Goal: Information Seeking & Learning: Check status

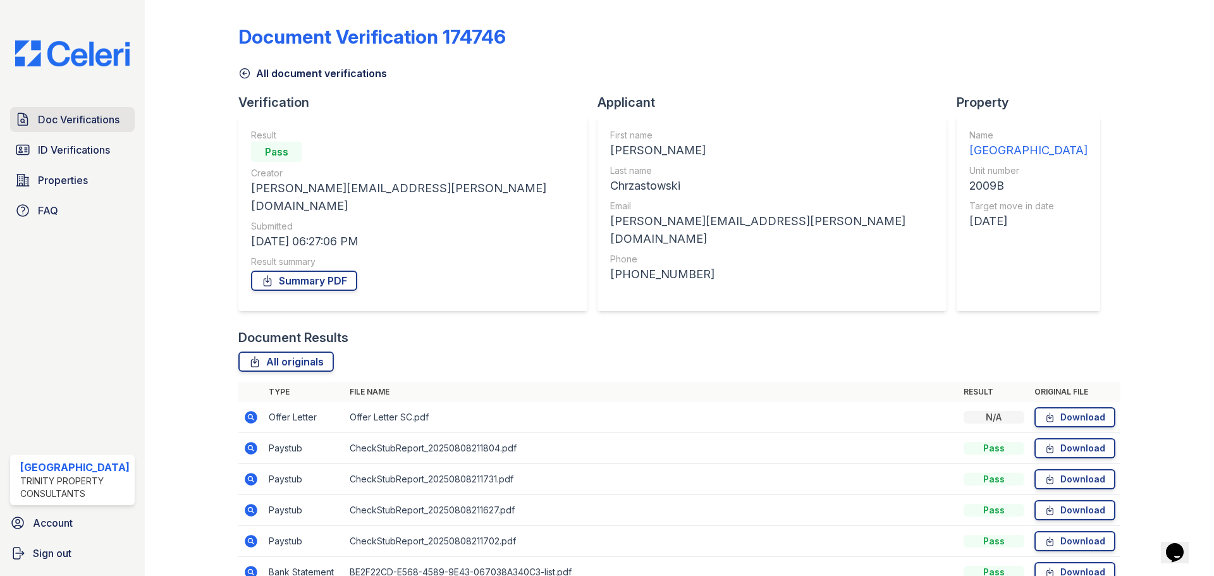
click at [80, 110] on link "Doc Verifications" at bounding box center [72, 119] width 125 height 25
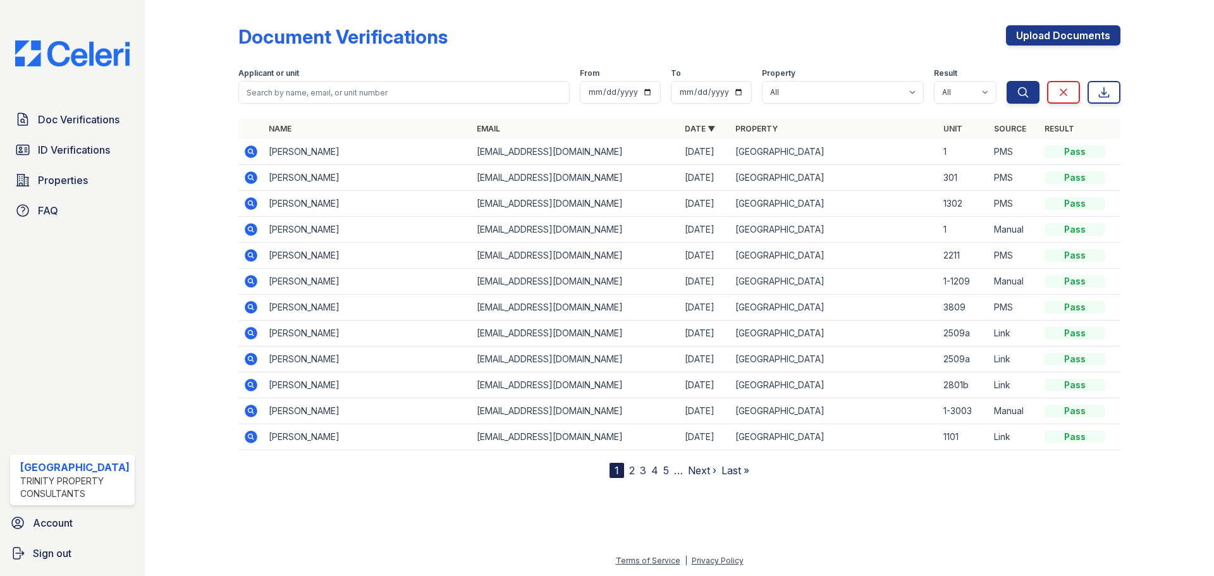
click at [250, 307] on icon at bounding box center [249, 306] width 3 height 3
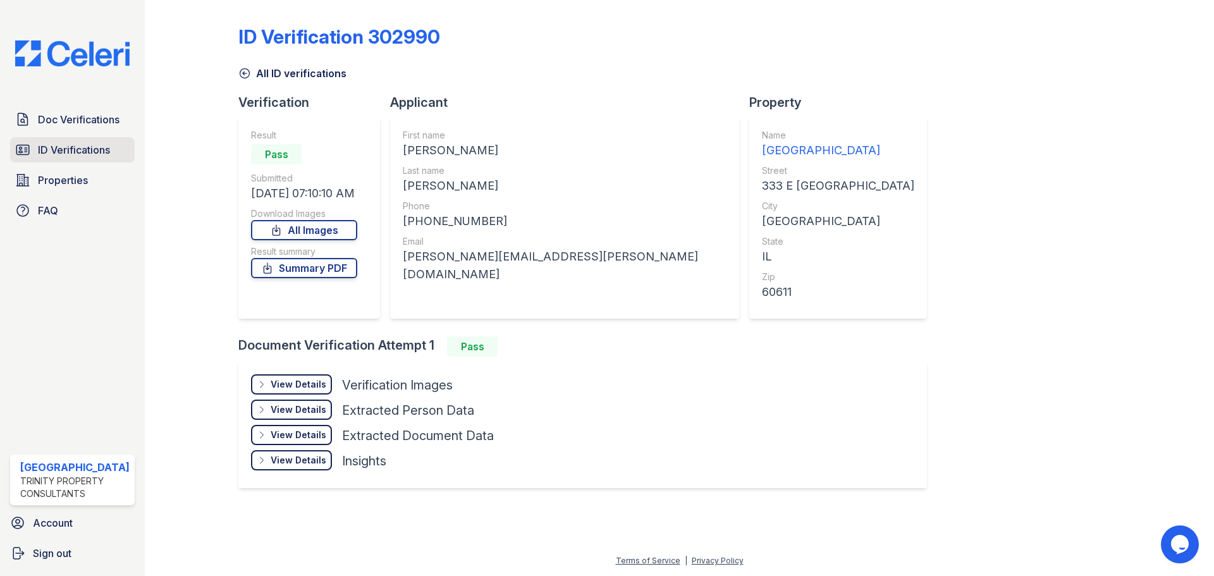
click at [92, 150] on span "ID Verifications" at bounding box center [74, 149] width 72 height 15
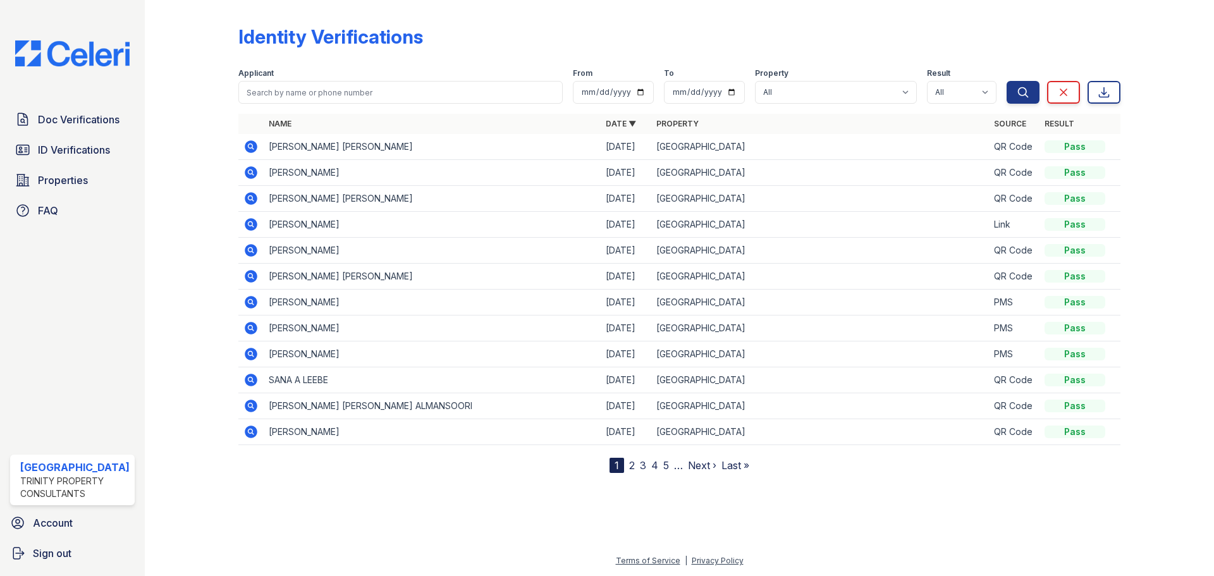
click at [252, 145] on icon at bounding box center [250, 146] width 15 height 15
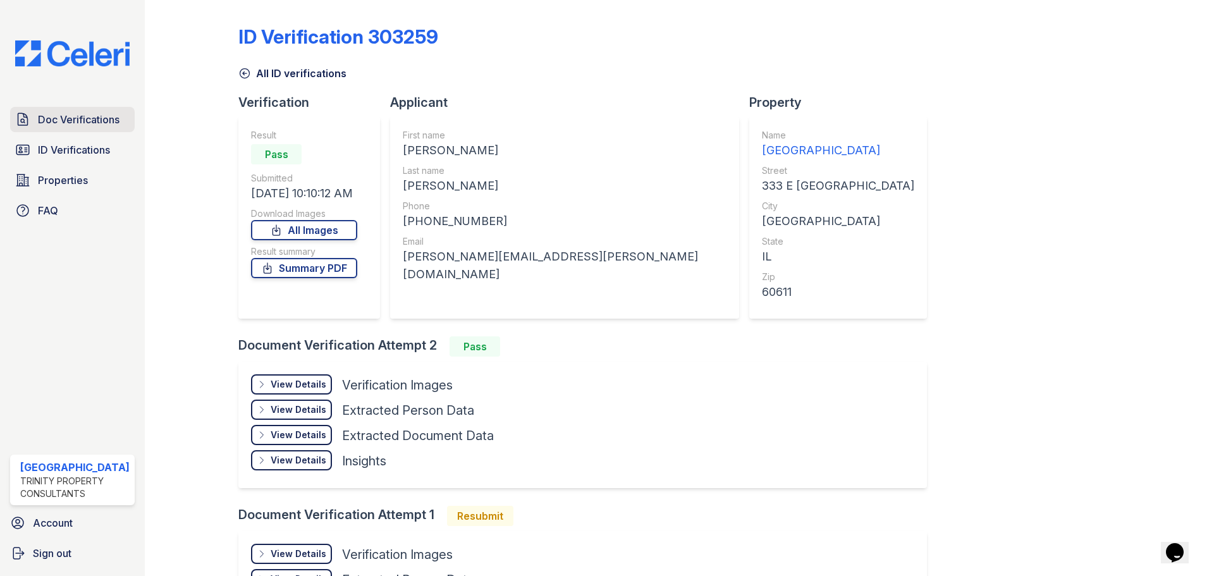
click at [28, 119] on icon at bounding box center [22, 119] width 9 height 12
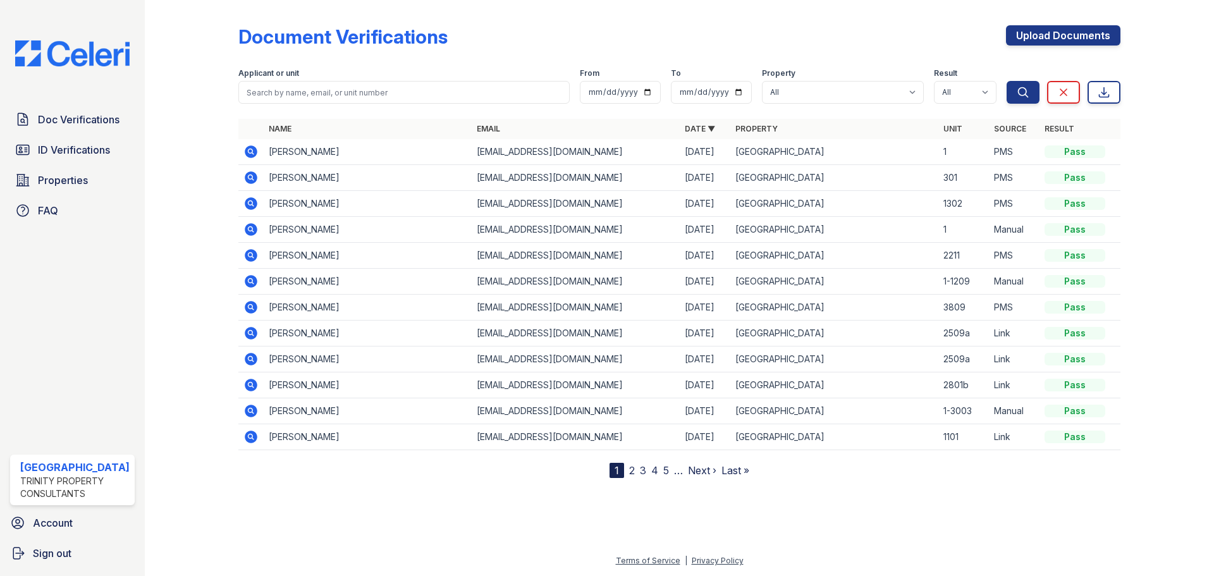
click at [247, 151] on icon at bounding box center [250, 151] width 15 height 15
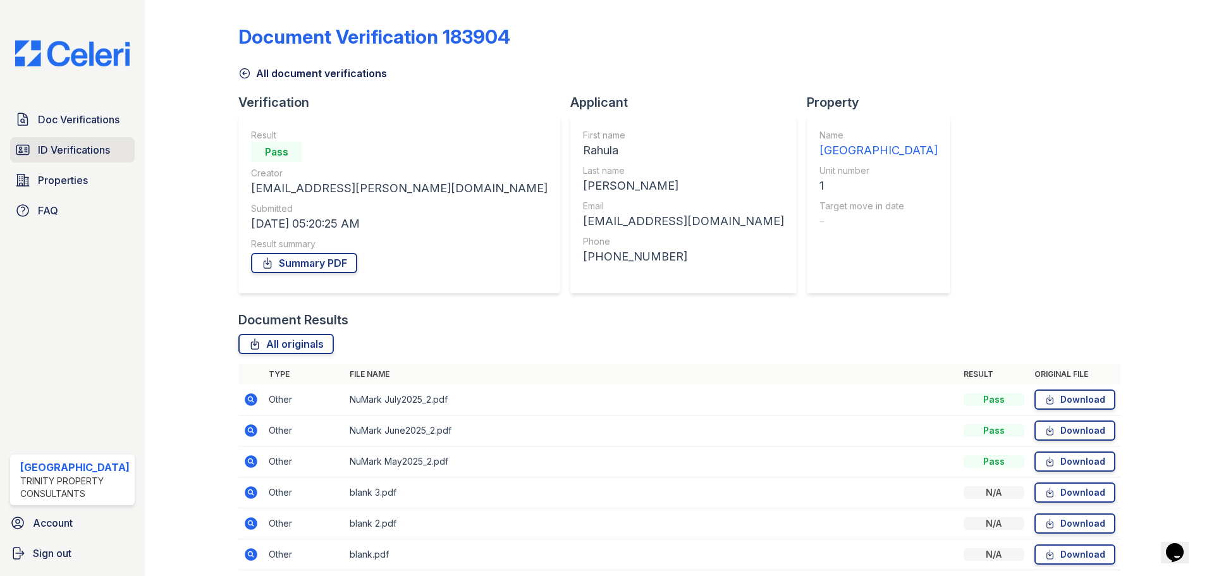
click at [87, 154] on span "ID Verifications" at bounding box center [74, 149] width 72 height 15
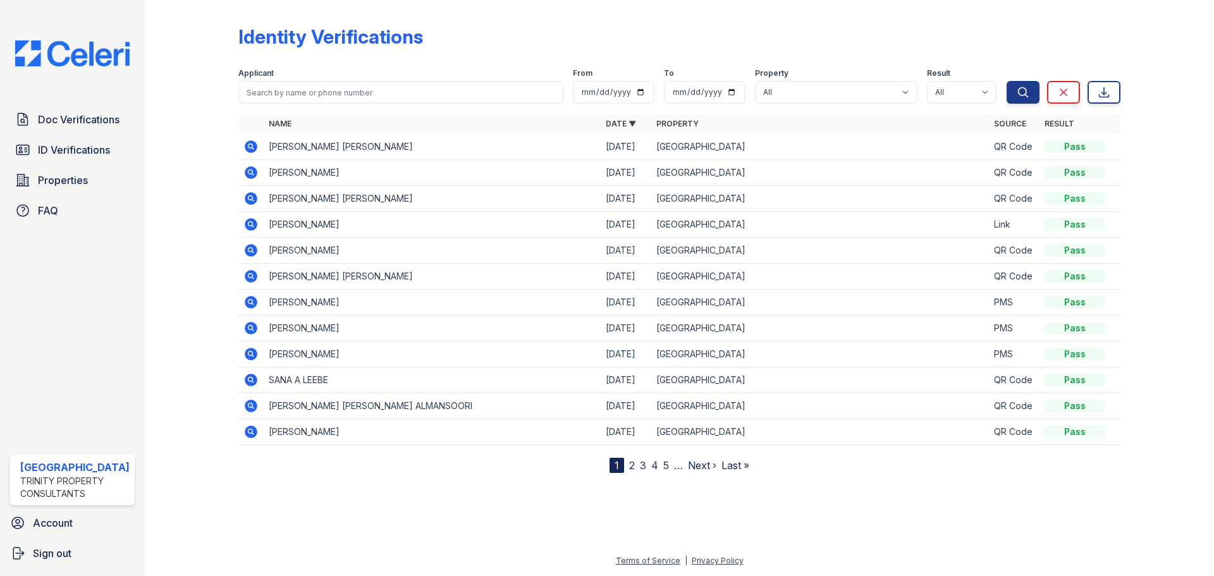
click at [250, 145] on icon at bounding box center [249, 145] width 3 height 3
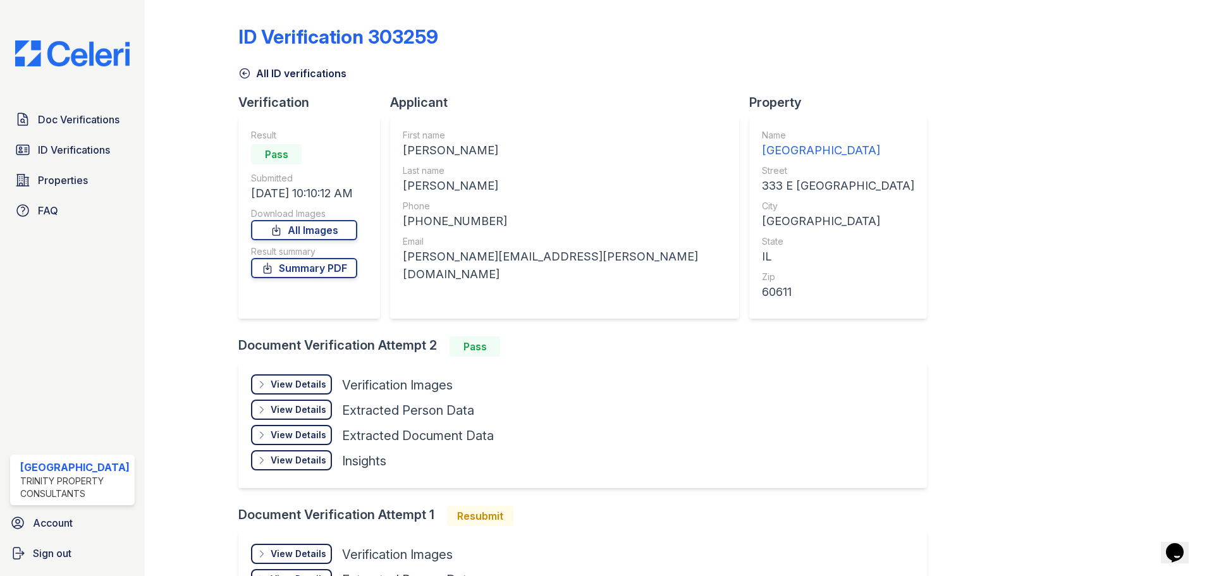
click at [305, 383] on div "View Details" at bounding box center [299, 384] width 56 height 13
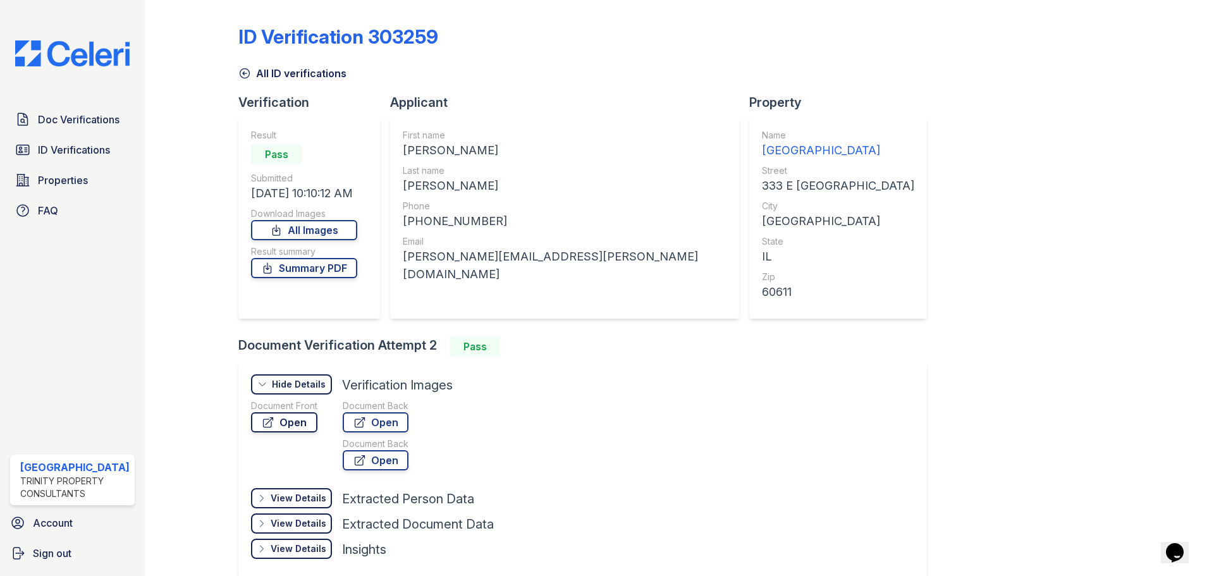
click at [288, 415] on link "Open" at bounding box center [284, 422] width 66 height 20
click at [395, 415] on link "Open" at bounding box center [376, 422] width 66 height 20
click at [405, 103] on div "Applicant" at bounding box center [569, 103] width 359 height 18
click at [338, 271] on link "Summary PDF" at bounding box center [304, 268] width 106 height 20
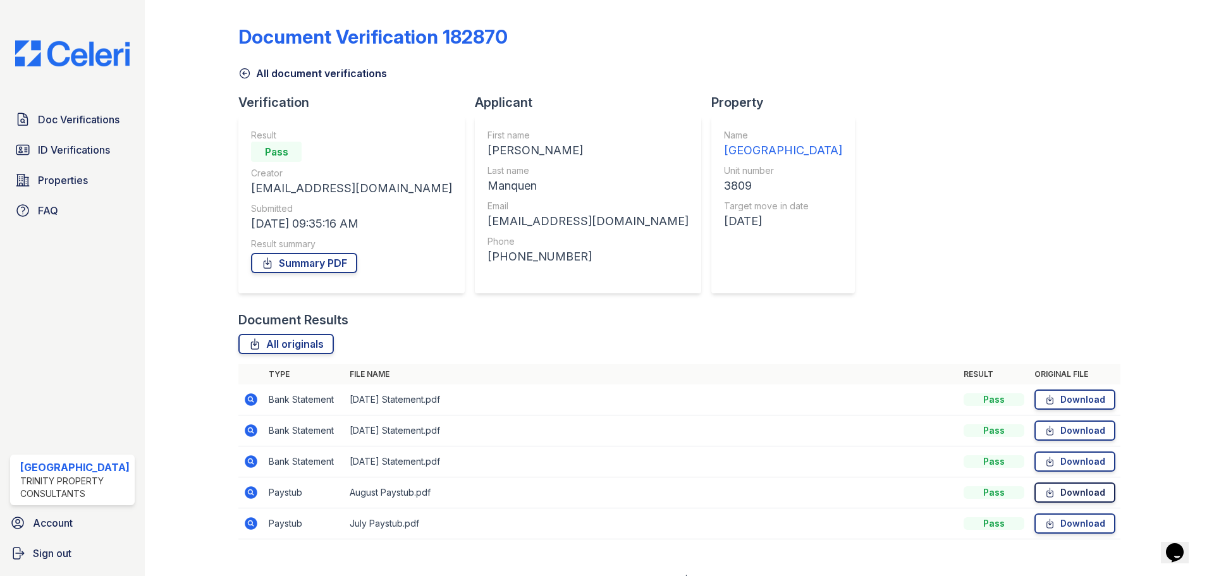
click at [1073, 492] on link "Download" at bounding box center [1074, 492] width 81 height 20
click at [1061, 528] on link "Download" at bounding box center [1074, 523] width 81 height 20
click at [334, 265] on link "Summary PDF" at bounding box center [304, 263] width 106 height 20
click at [1044, 489] on icon at bounding box center [1049, 492] width 11 height 13
click at [1078, 401] on link "Download" at bounding box center [1074, 399] width 81 height 20
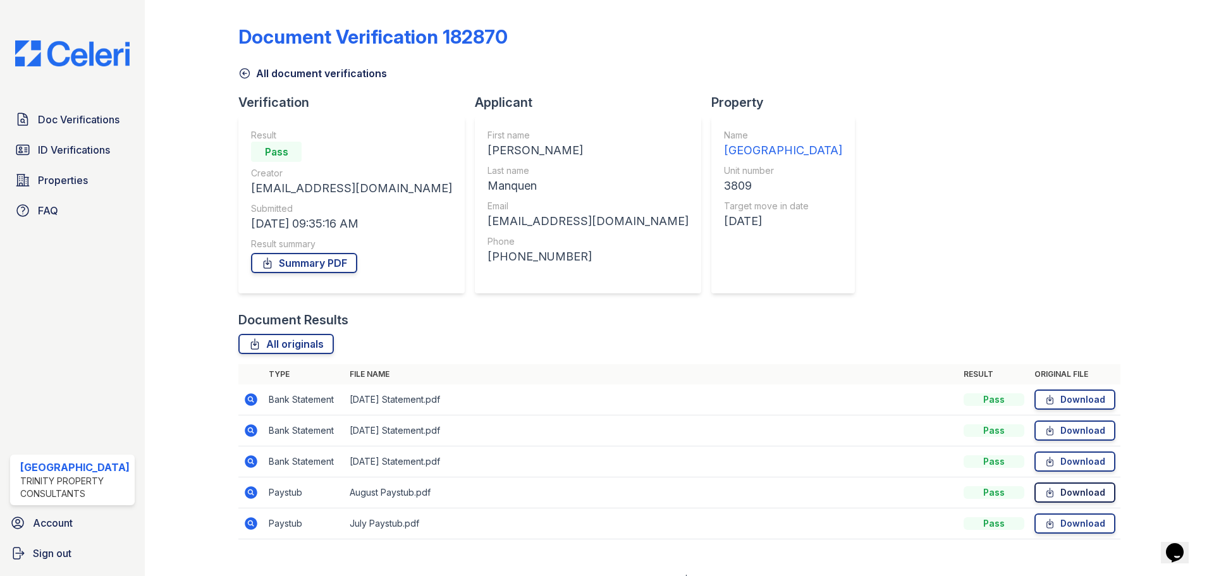
click at [1055, 492] on link "Download" at bounding box center [1074, 492] width 81 height 20
click at [1052, 432] on link "Download" at bounding box center [1074, 430] width 81 height 20
click at [1069, 461] on link "Download" at bounding box center [1074, 461] width 81 height 20
click at [112, 123] on span "Doc Verifications" at bounding box center [79, 119] width 82 height 15
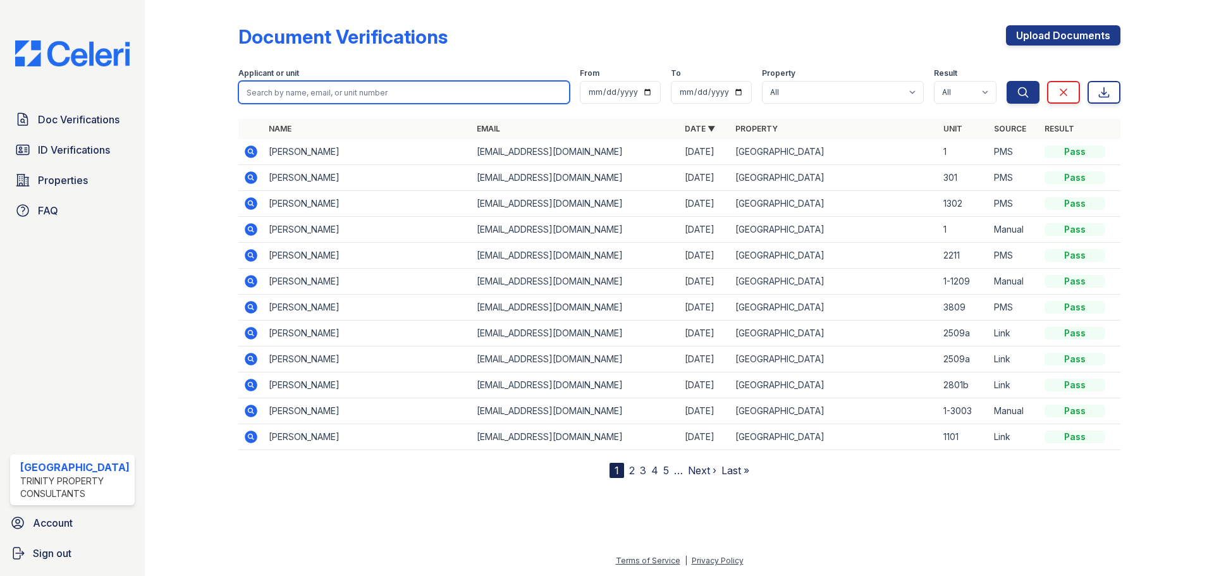
click at [381, 98] on input "search" at bounding box center [403, 92] width 331 height 23
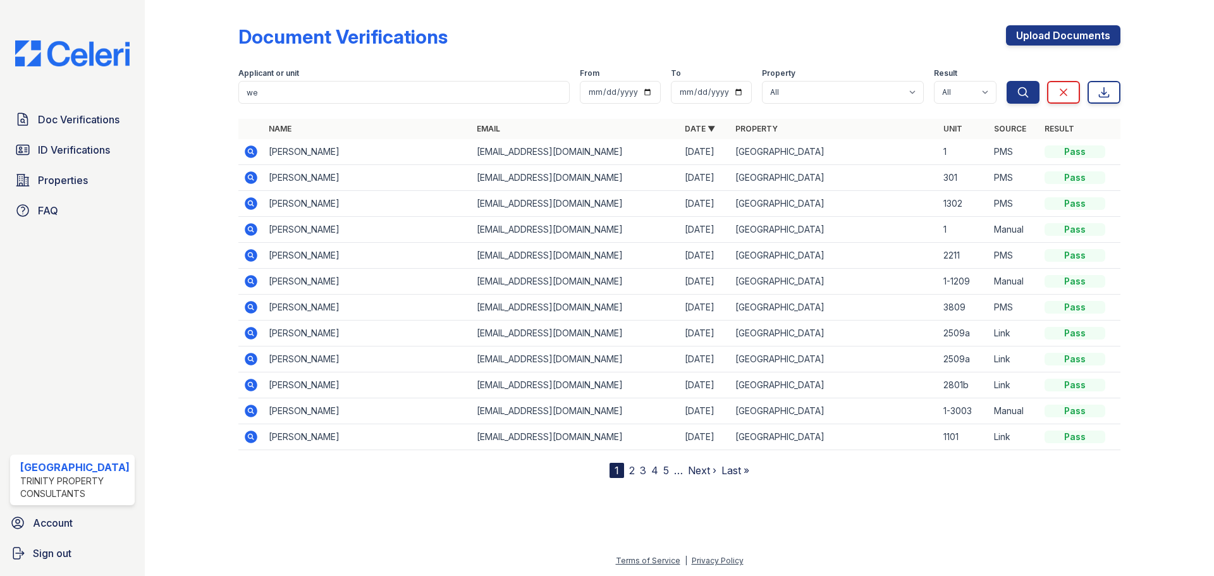
click at [586, 49] on div "Document Verifications Upload Documents" at bounding box center [679, 41] width 882 height 33
click at [299, 94] on input "we" at bounding box center [403, 92] width 331 height 23
type input "w"
type input "timothy"
click at [1006, 81] on button "Search" at bounding box center [1022, 92] width 33 height 23
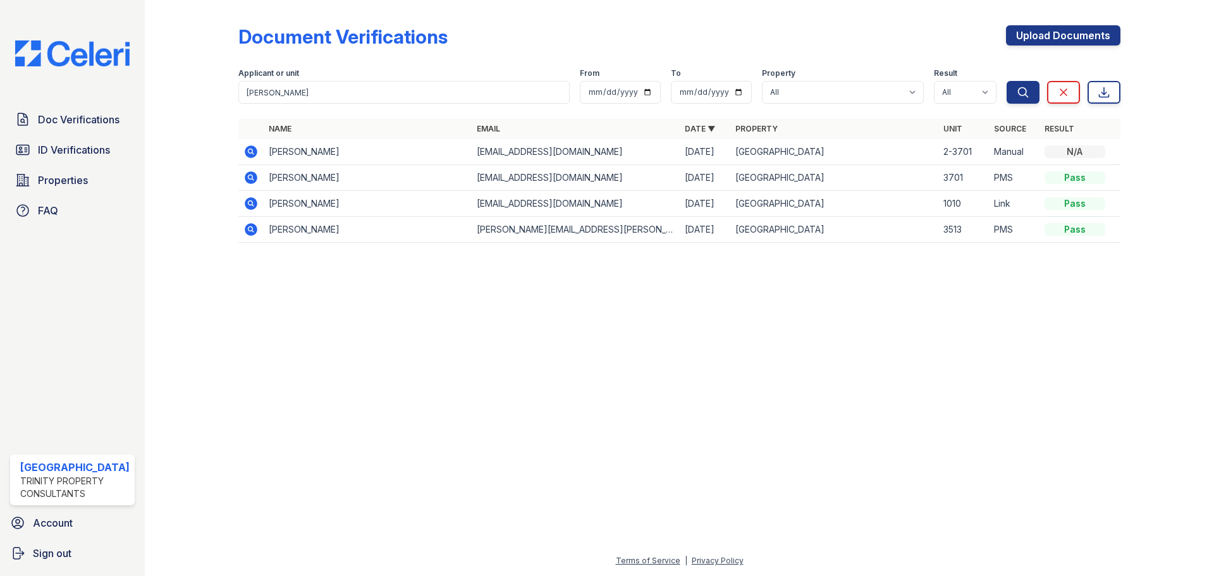
click at [248, 150] on icon at bounding box center [250, 151] width 15 height 15
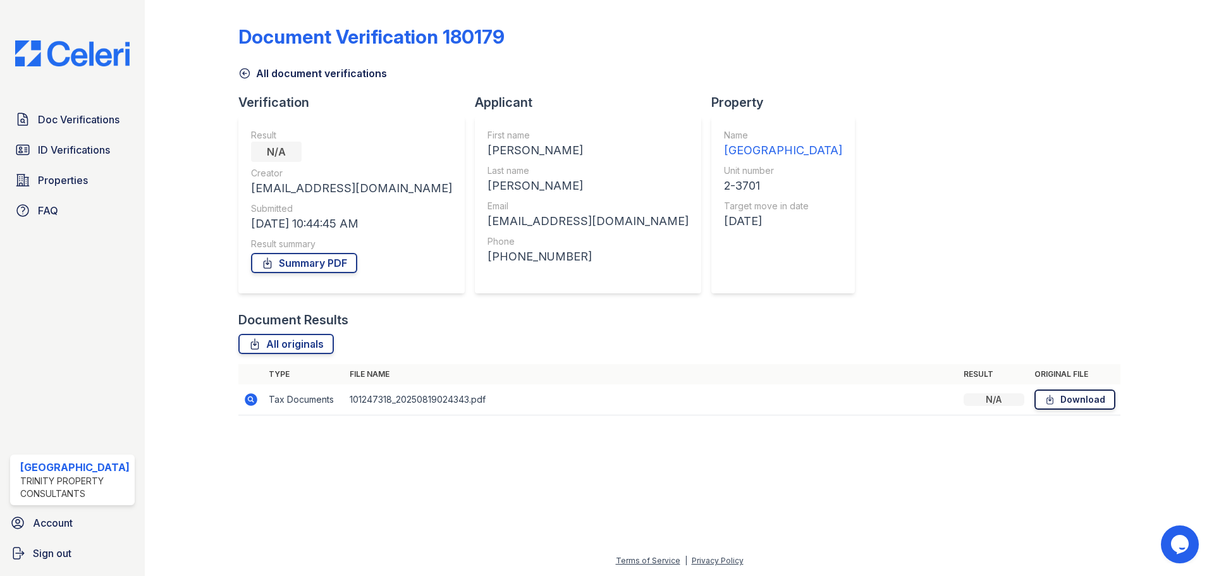
click at [1074, 394] on link "Download" at bounding box center [1074, 399] width 81 height 20
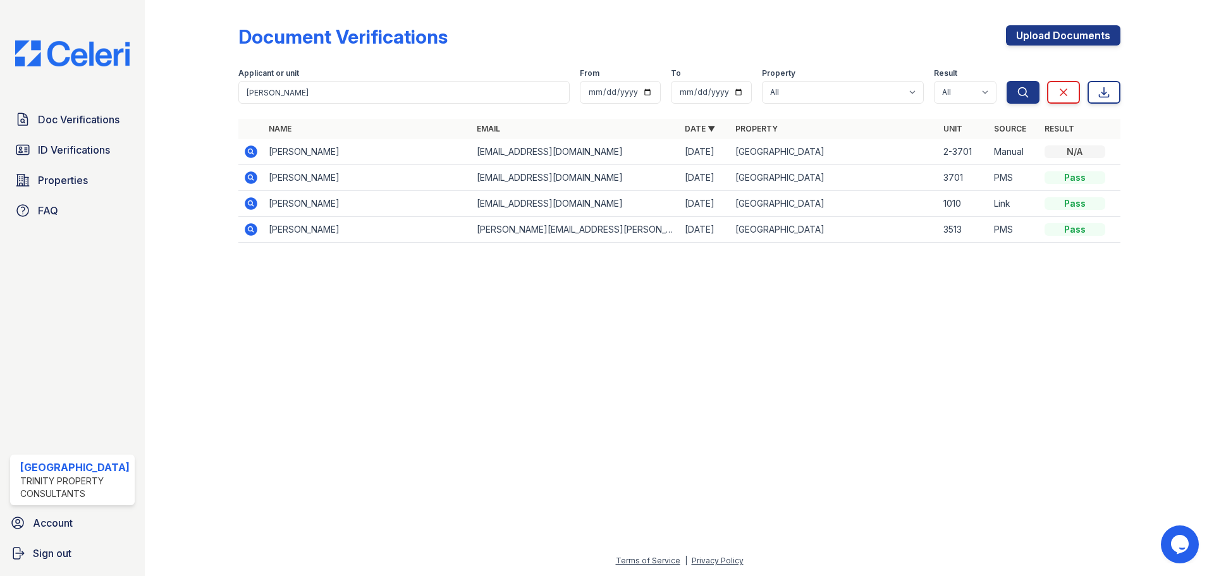
click at [243, 174] on icon at bounding box center [250, 177] width 15 height 15
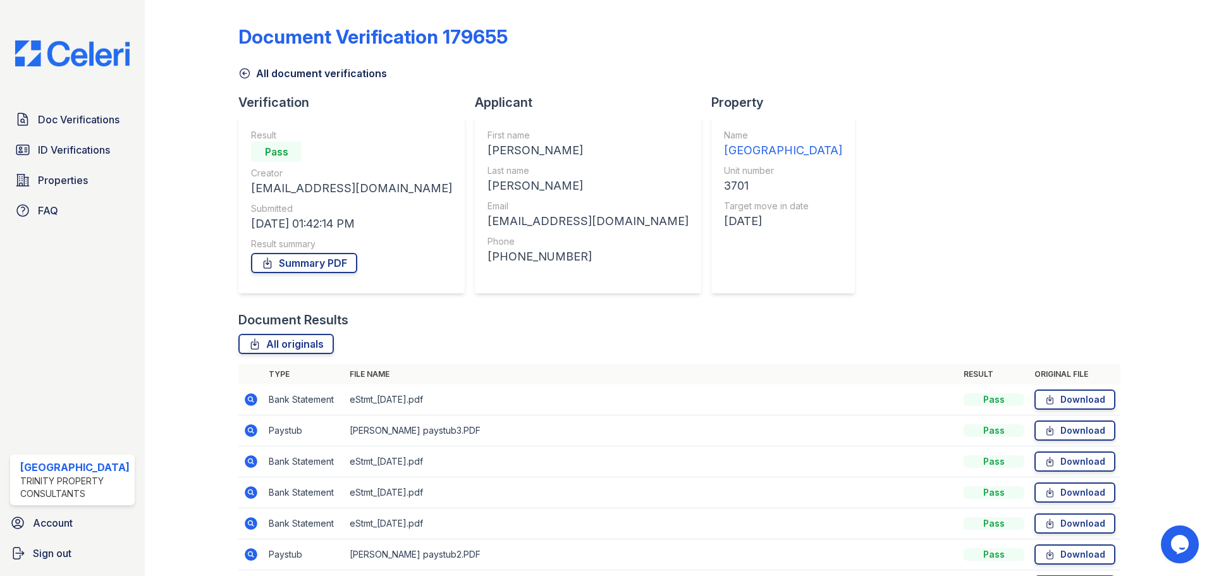
drag, startPoint x: 506, startPoint y: 34, endPoint x: 225, endPoint y: 27, distance: 281.3
click at [225, 27] on div "Document Verification 179655 All document verifications Verification Result Pas…" at bounding box center [679, 379] width 1028 height 758
copy div "Document Verification 179655"
drag, startPoint x: 1021, startPoint y: 55, endPoint x: 575, endPoint y: 70, distance: 446.5
click at [1021, 55] on div "Document Verification 179655" at bounding box center [679, 41] width 882 height 33
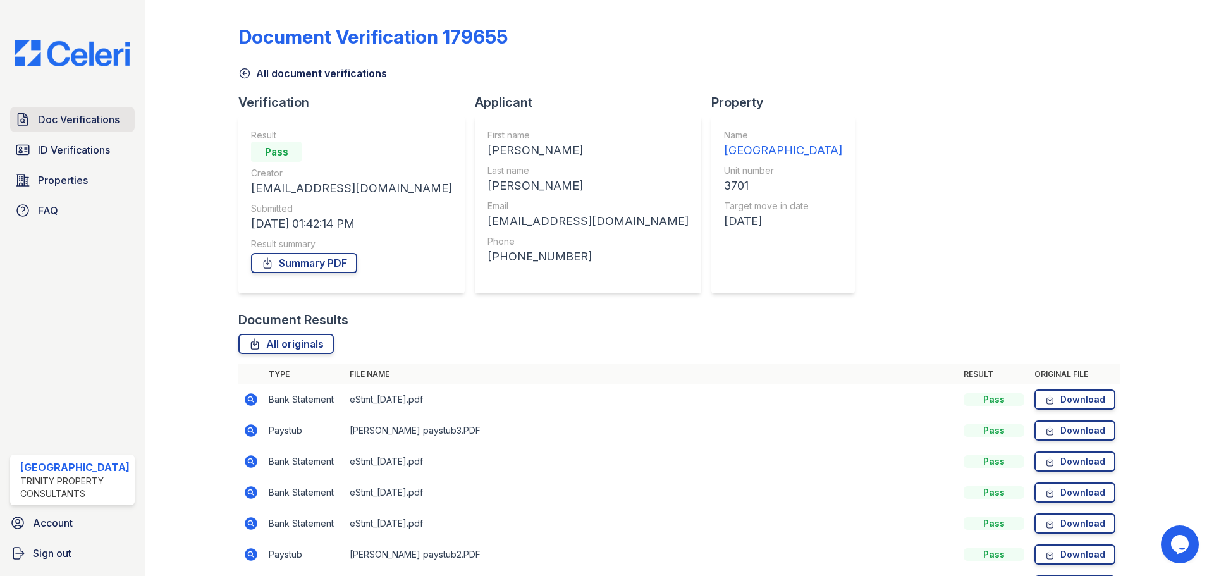
drag, startPoint x: 71, startPoint y: 125, endPoint x: 78, endPoint y: 126, distance: 7.0
click at [73, 125] on span "Doc Verifications" at bounding box center [79, 119] width 82 height 15
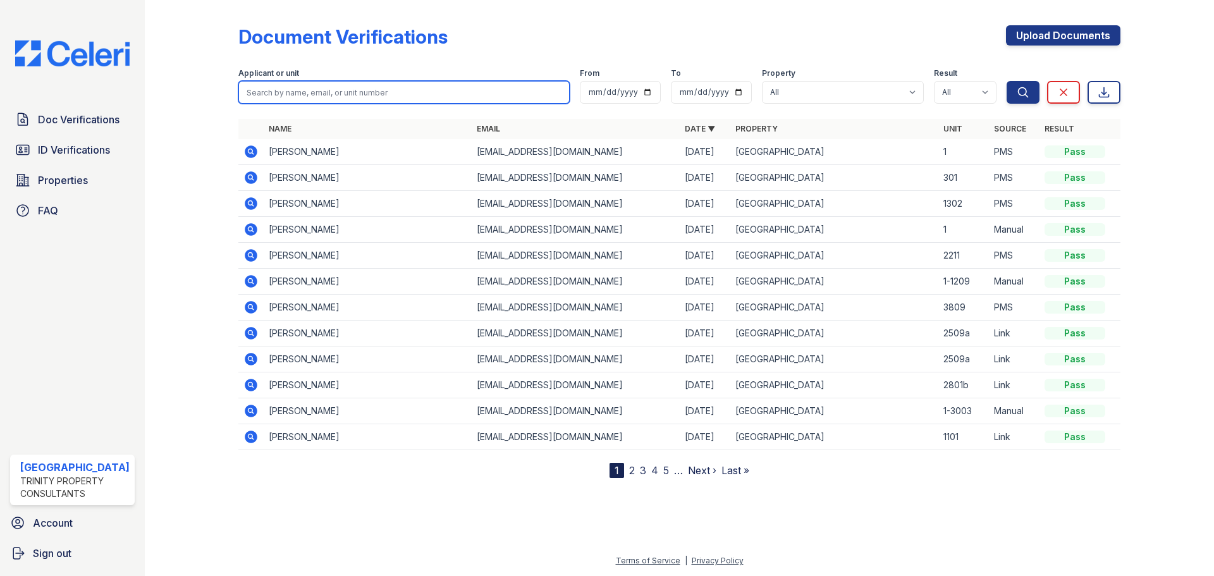
click at [378, 89] on input "search" at bounding box center [403, 92] width 331 height 23
type input "thip"
click at [1006, 81] on button "Search" at bounding box center [1022, 92] width 33 height 23
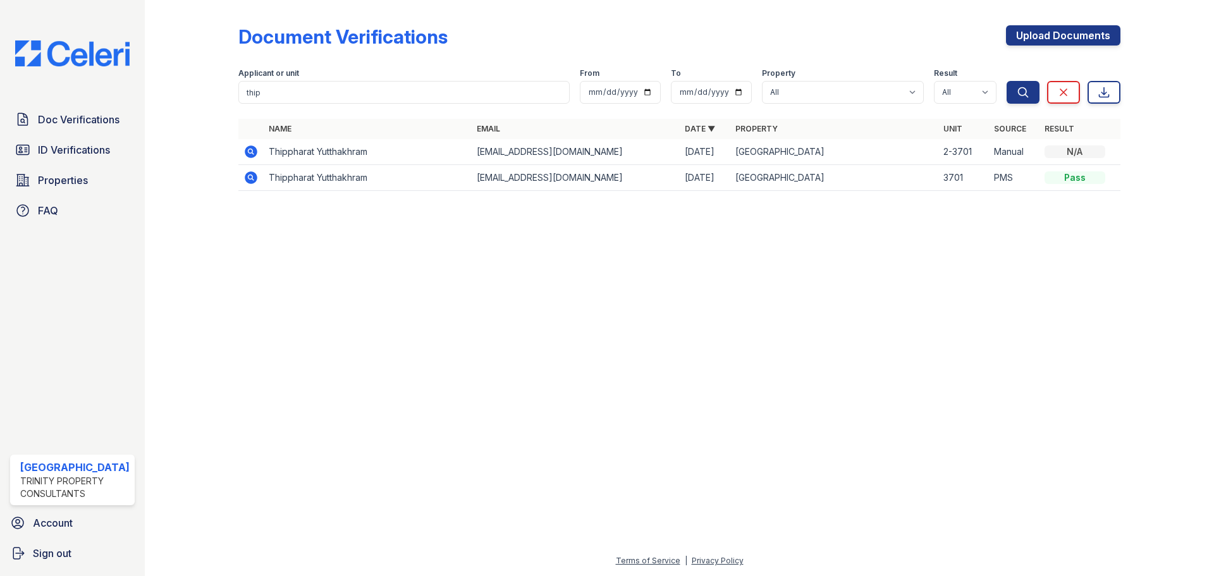
click at [245, 176] on icon at bounding box center [251, 177] width 13 height 13
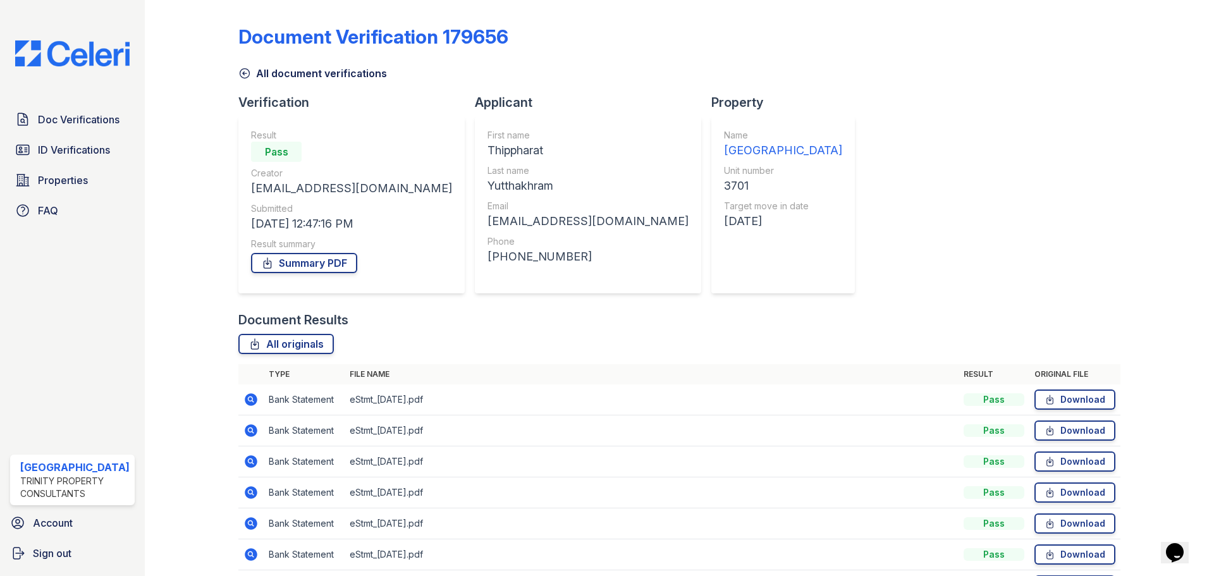
drag, startPoint x: 512, startPoint y: 40, endPoint x: 237, endPoint y: 48, distance: 275.0
click at [238, 48] on div "Document Verification 179656" at bounding box center [679, 41] width 882 height 33
copy div "Document Verification 179656"
click at [68, 118] on span "Doc Verifications" at bounding box center [79, 119] width 82 height 15
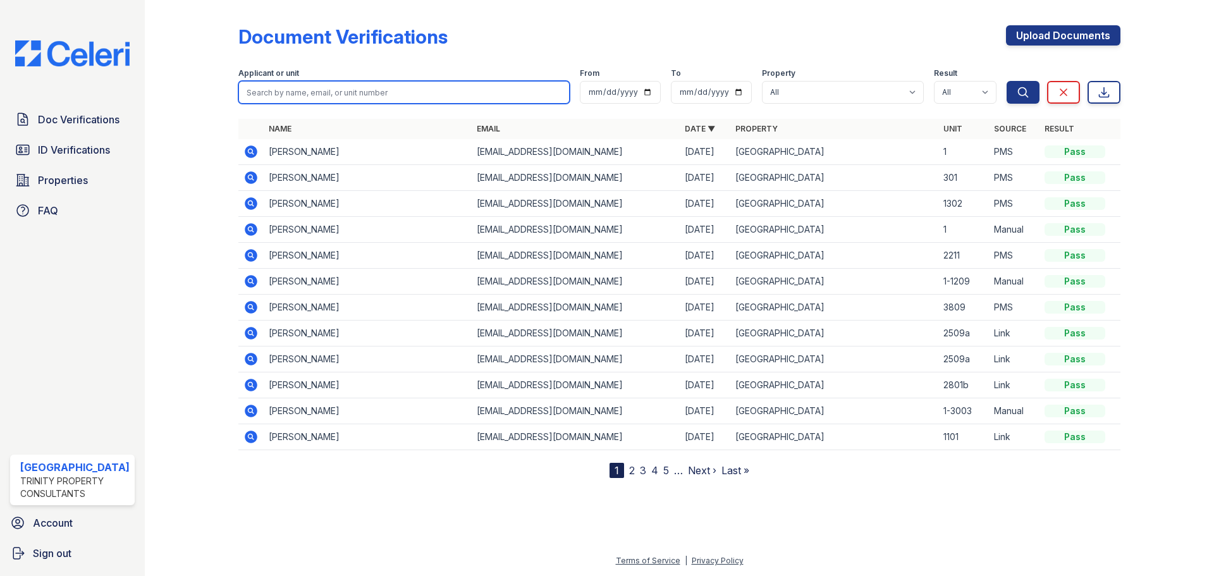
drag, startPoint x: 281, startPoint y: 90, endPoint x: 294, endPoint y: 81, distance: 16.0
click at [281, 90] on input "search" at bounding box center [403, 92] width 331 height 23
type input "lucas"
click at [1006, 81] on button "Search" at bounding box center [1022, 92] width 33 height 23
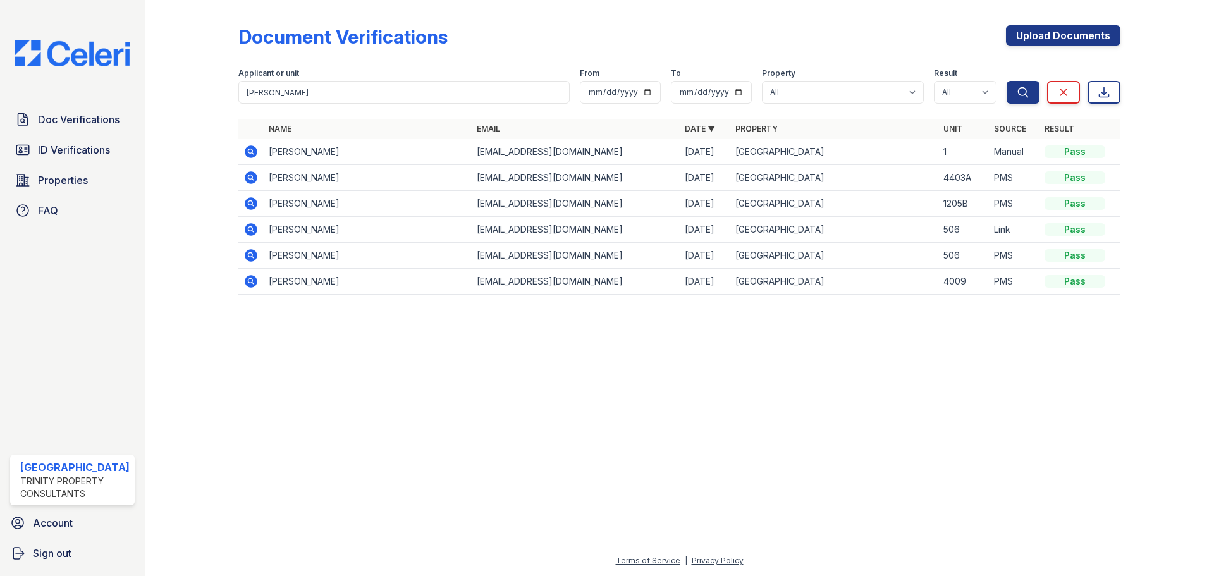
click at [255, 149] on icon at bounding box center [251, 151] width 13 height 13
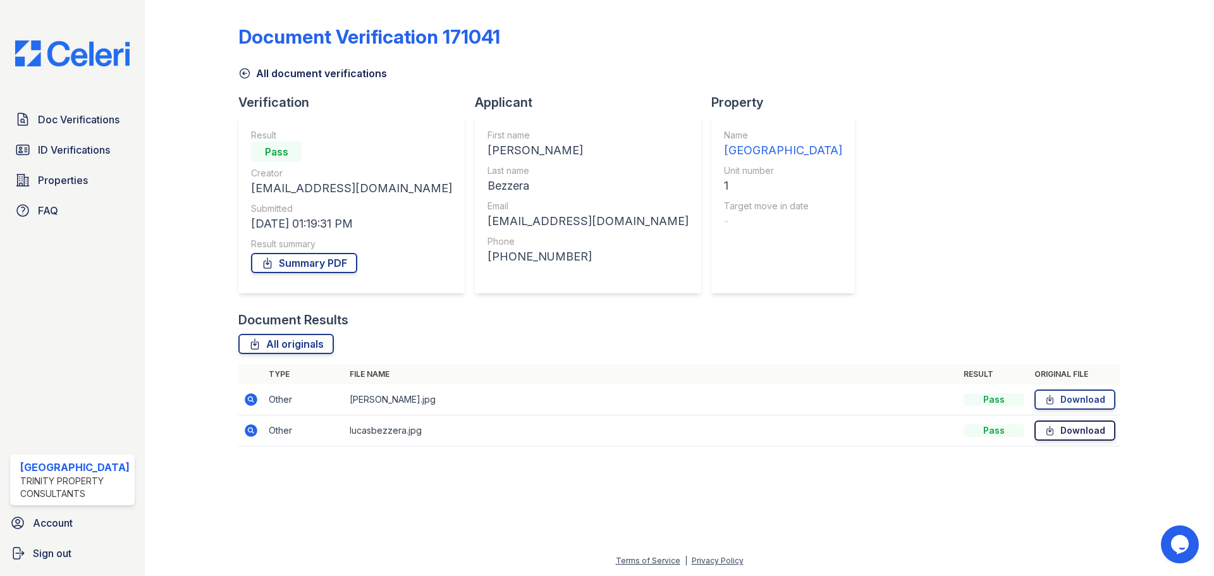
click at [1057, 423] on link "Download" at bounding box center [1074, 430] width 81 height 20
drag, startPoint x: 1110, startPoint y: 150, endPoint x: 1103, endPoint y: 335, distance: 184.7
click at [1113, 151] on div "Document Verification 171041 All document verifications Verification Result Pas…" at bounding box center [679, 232] width 882 height 454
click at [1080, 399] on link "Download" at bounding box center [1074, 399] width 81 height 20
click at [1139, 202] on div at bounding box center [1156, 232] width 73 height 454
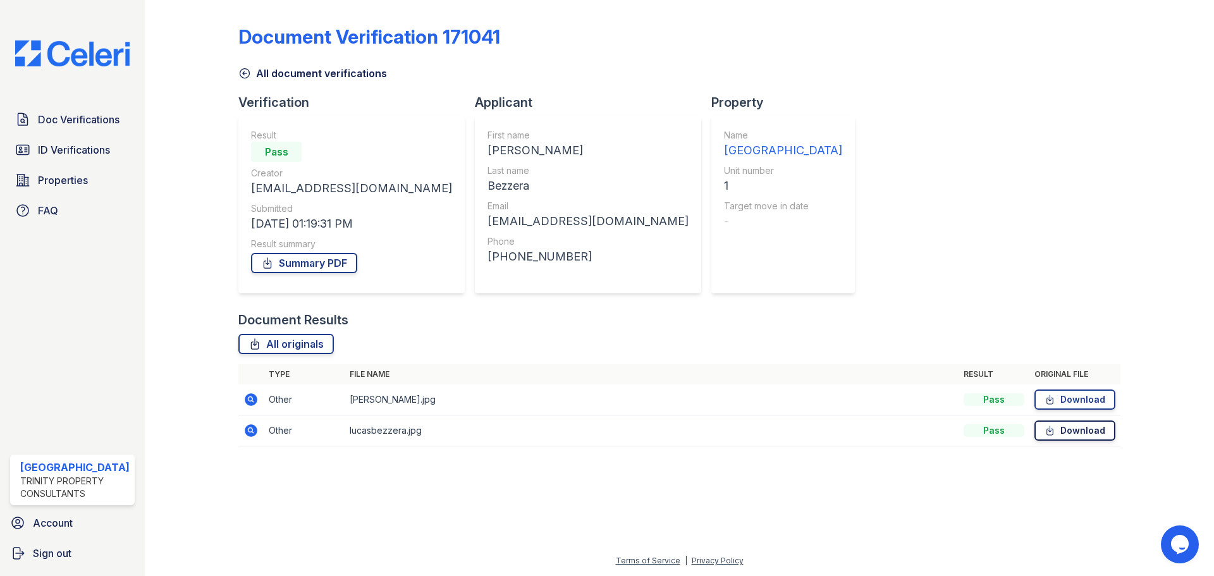
click at [1053, 437] on link "Download" at bounding box center [1074, 430] width 81 height 20
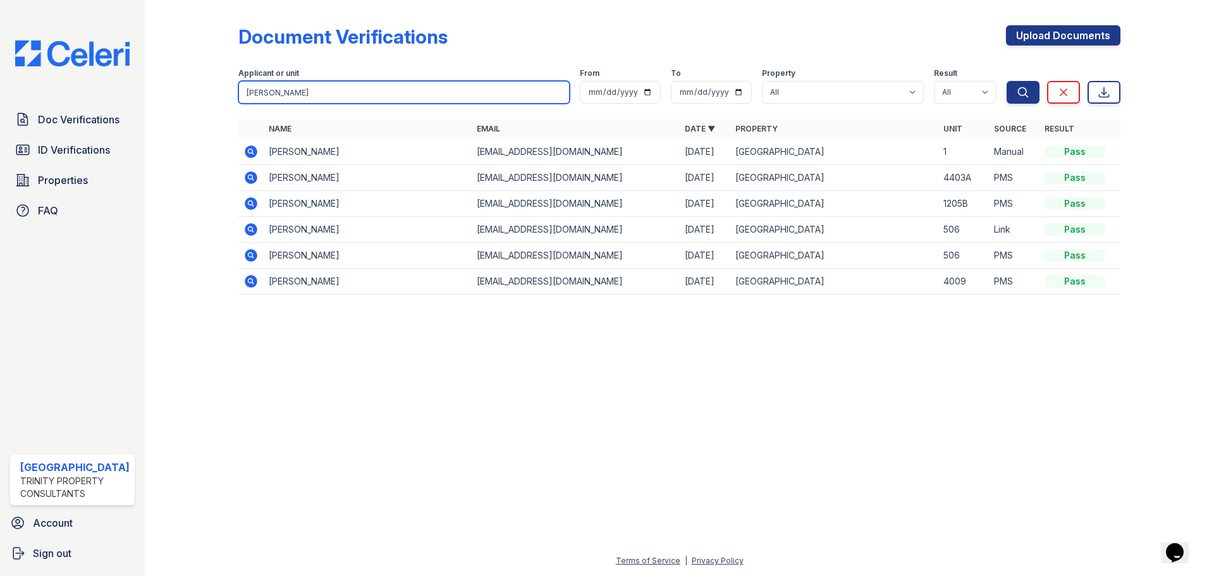
drag, startPoint x: 325, startPoint y: 89, endPoint x: 179, endPoint y: 56, distance: 149.7
click at [165, 96] on div "Document Verifications Upload Documents Filter Applicant or unit [PERSON_NAME] …" at bounding box center [679, 163] width 1028 height 327
type input "korli"
click at [1006, 81] on button "Search" at bounding box center [1022, 92] width 33 height 23
